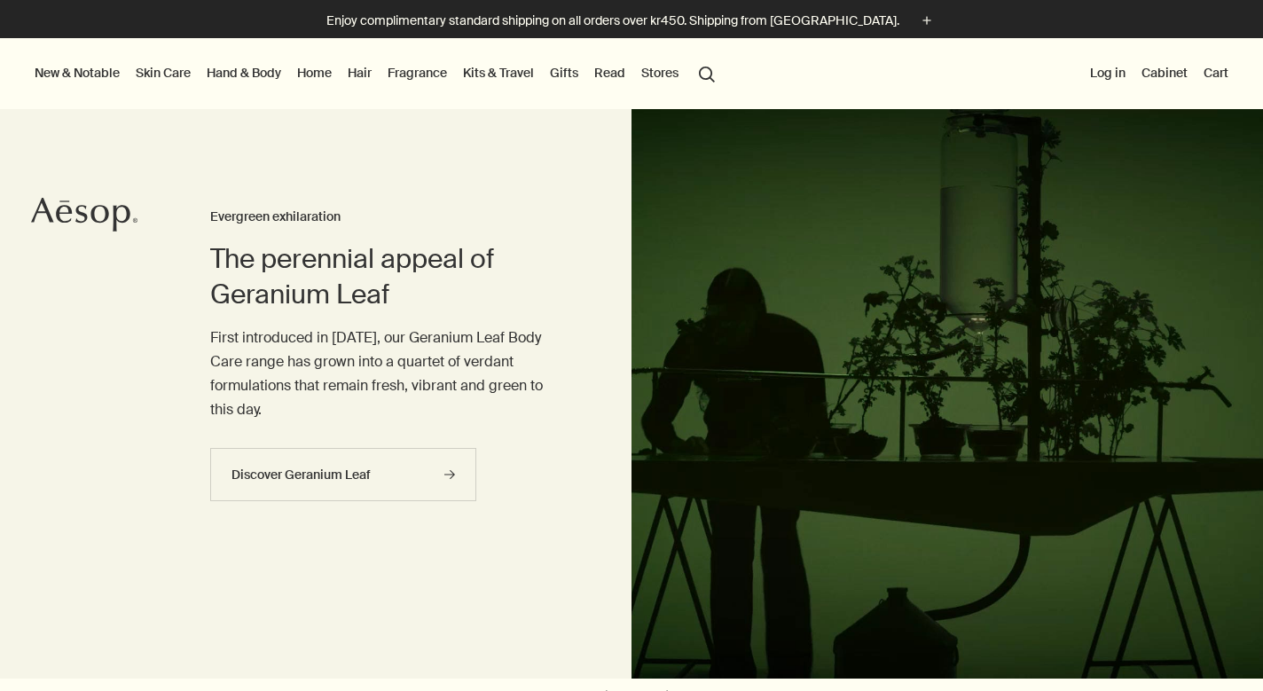
click at [356, 67] on link "Hair" at bounding box center [359, 72] width 31 height 23
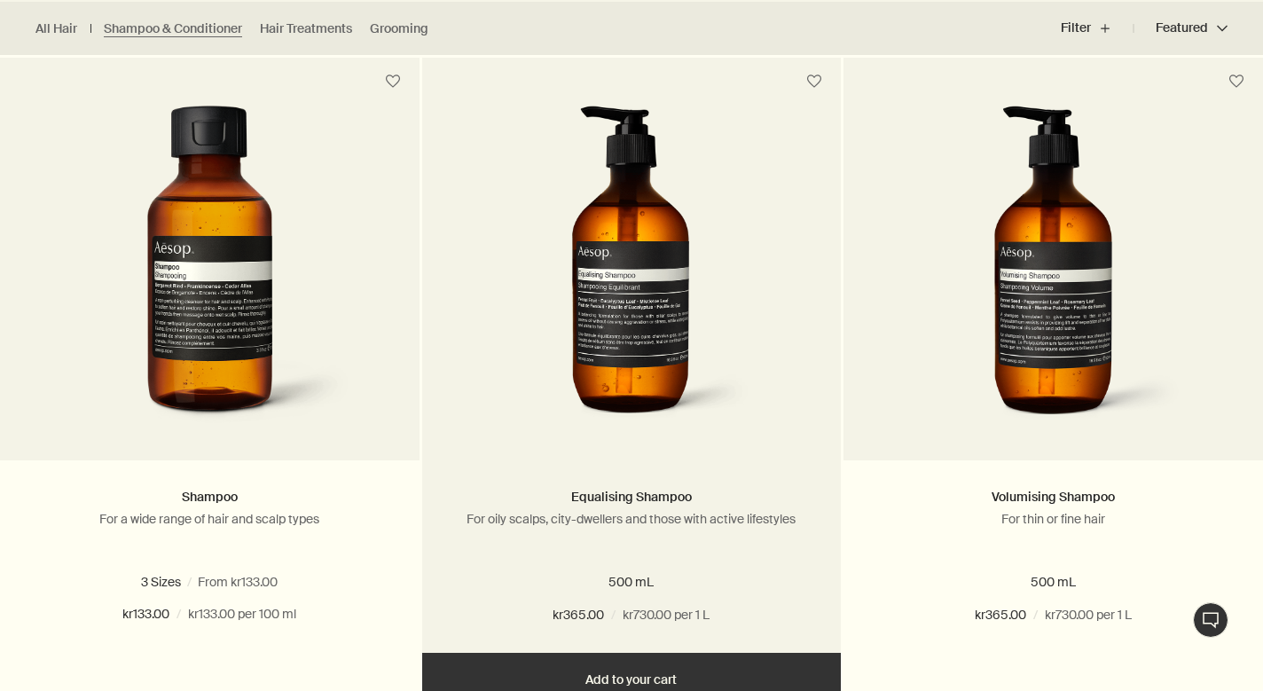
scroll to position [513, 0]
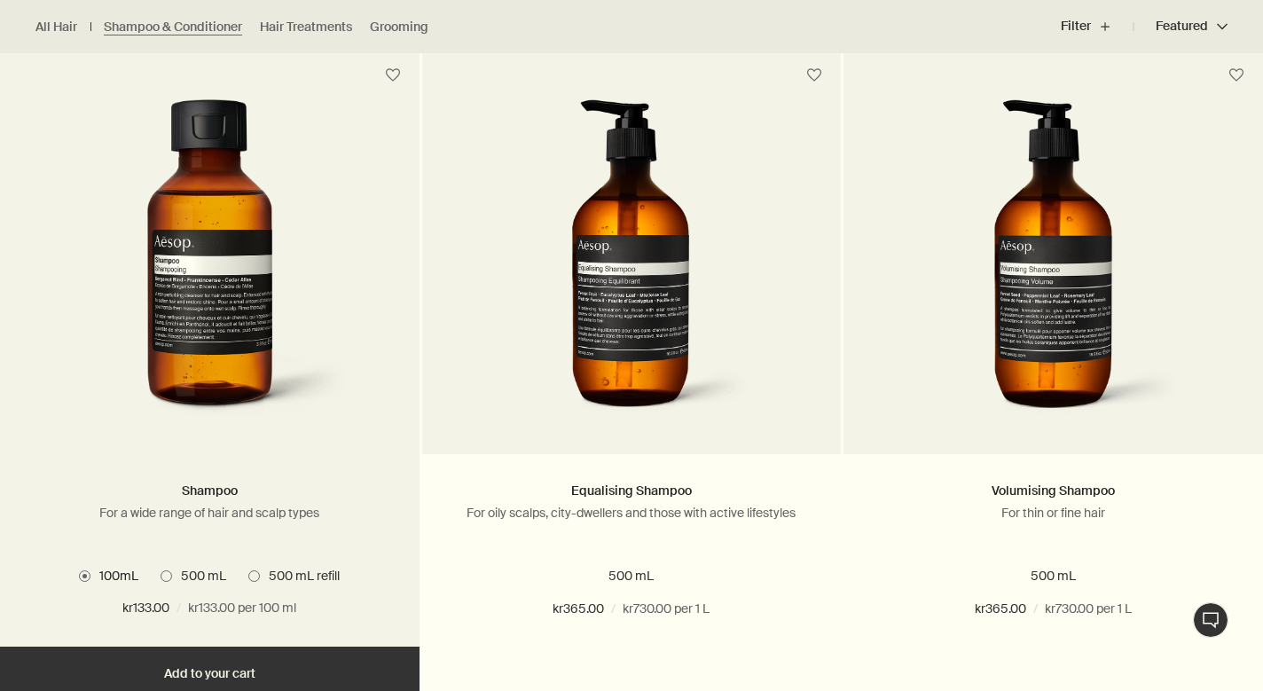
click at [165, 574] on span at bounding box center [167, 576] width 12 height 12
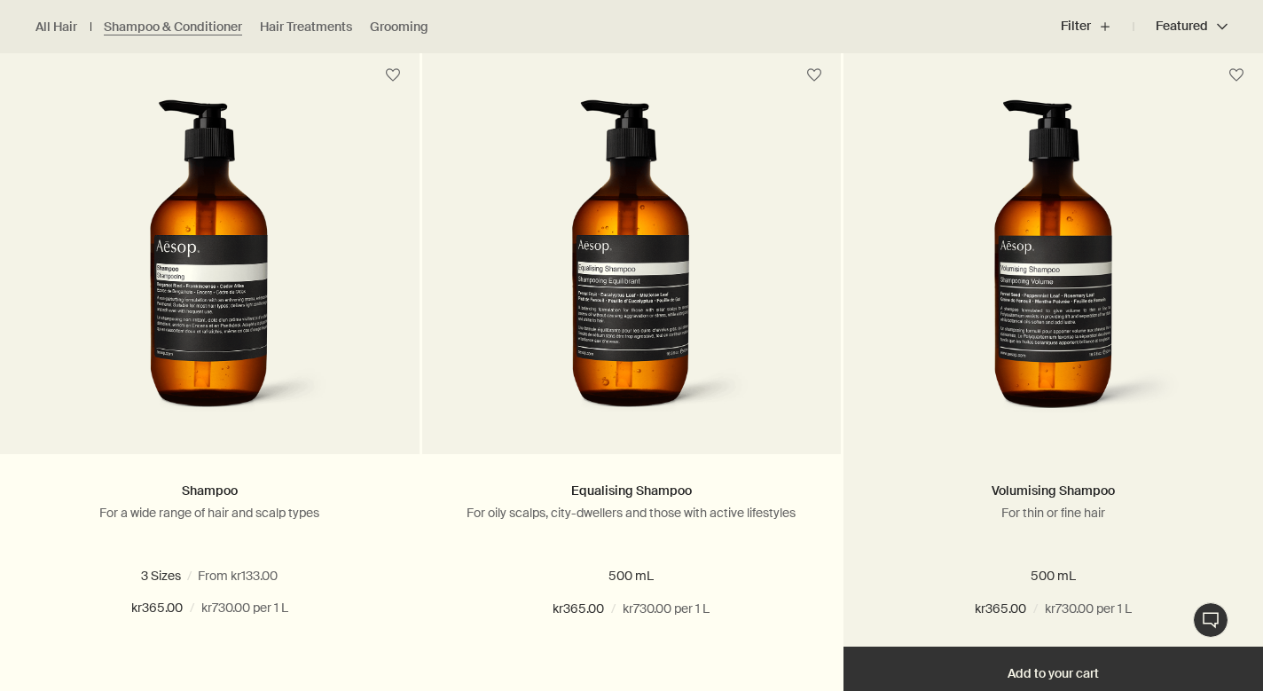
click at [1040, 339] on img at bounding box center [1053, 263] width 265 height 328
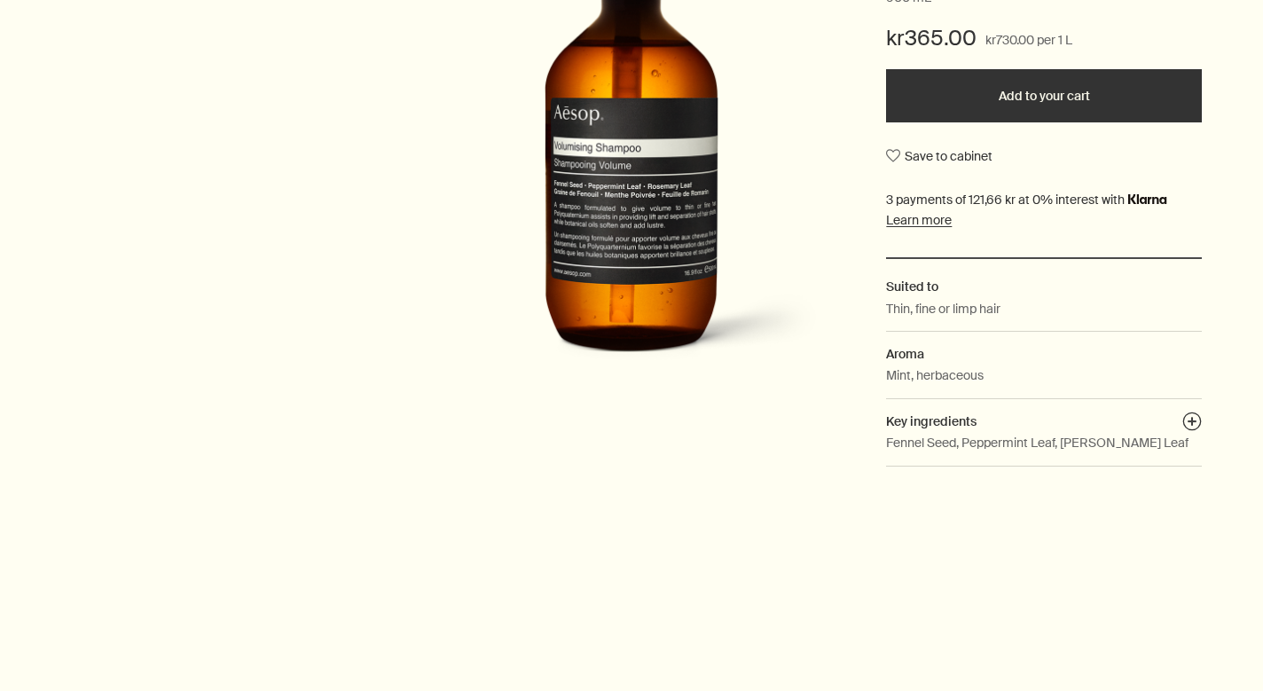
scroll to position [412, 0]
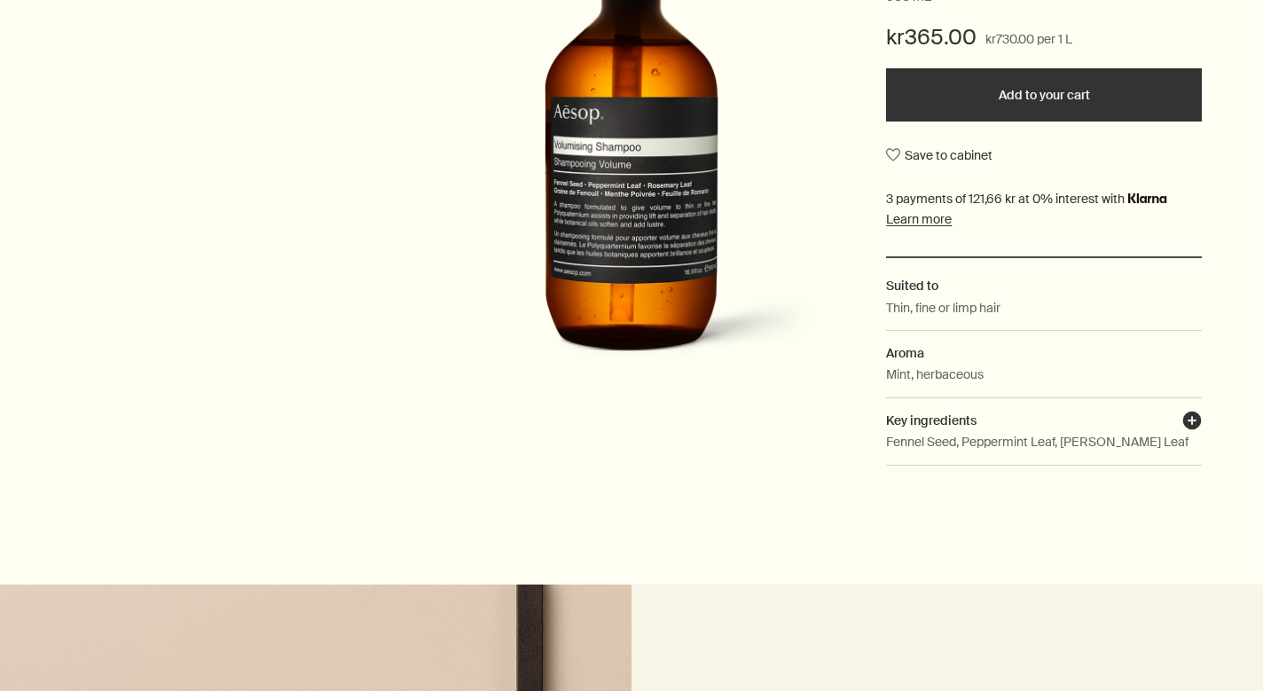
click at [1189, 413] on button "plusAndCloseWithCircle" at bounding box center [1193, 423] width 20 height 25
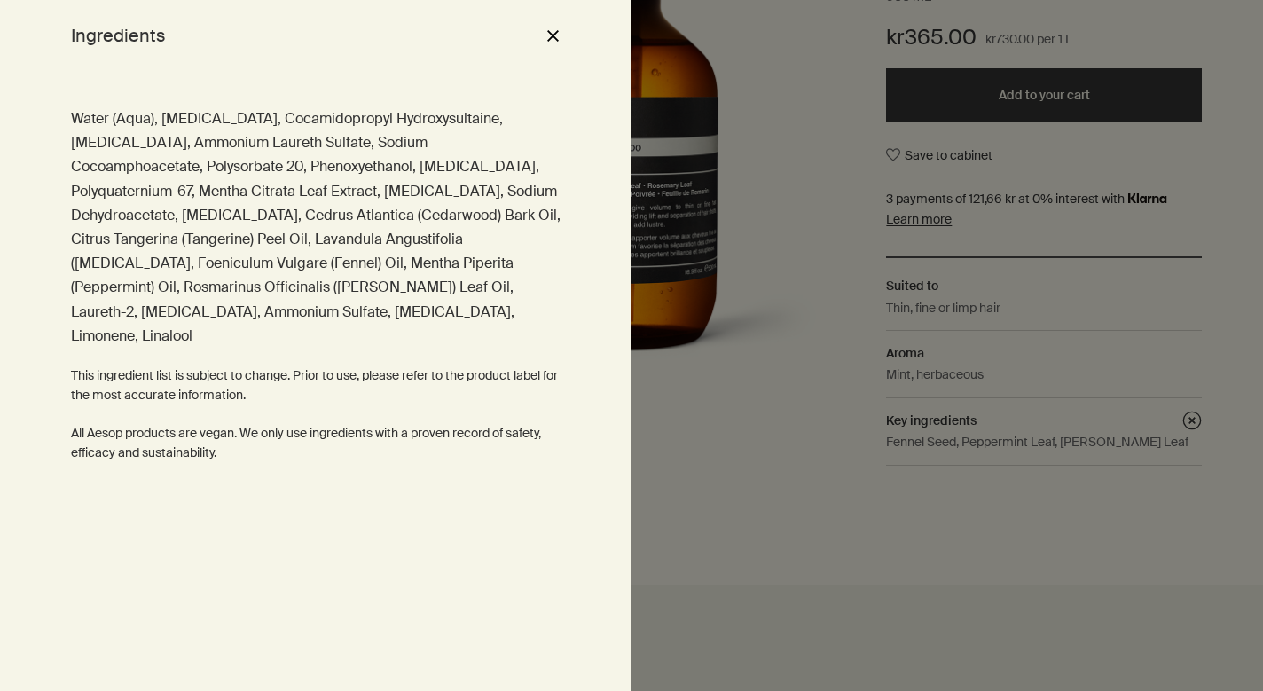
drag, startPoint x: 267, startPoint y: 309, endPoint x: 71, endPoint y: 114, distance: 276.0
click at [71, 114] on p "Water (Aqua), Sodium Laureth Sulfate, Cocamidopropyl Hydroxysultaine, Propylene…" at bounding box center [316, 226] width 490 height 241
copy p "Water (Aqua), Sodium Laureth Sulfate, Cocamidopropyl Hydroxysultaine, Propylene…"
